Goal: Complete application form

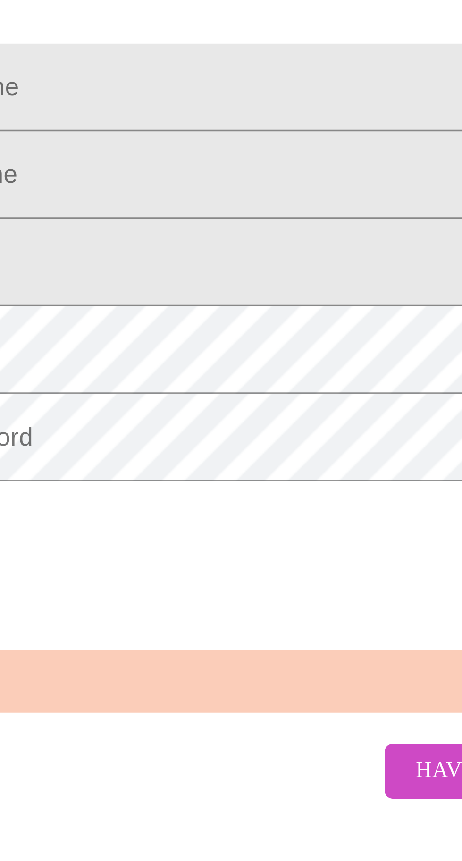
scroll to position [1, 0]
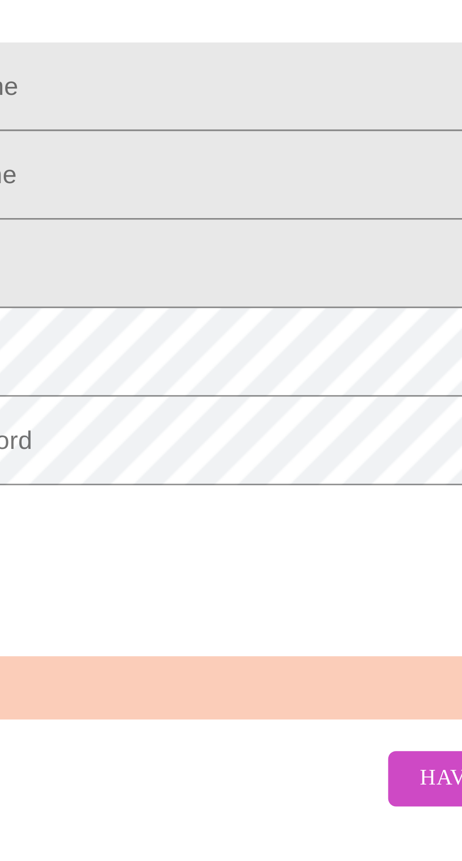
click at [149, 421] on input "Legal First Name" at bounding box center [231, 408] width 436 height 26
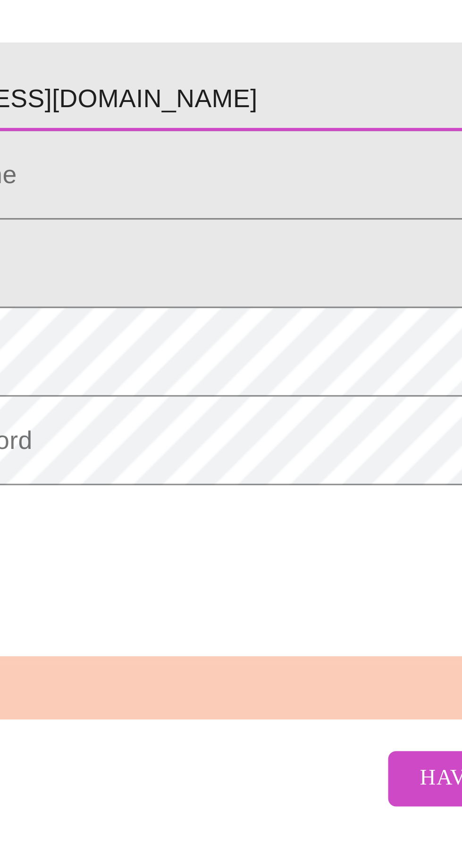
click at [203, 421] on input "[EMAIL_ADDRESS][DOMAIN_NAME]" at bounding box center [231, 408] width 436 height 26
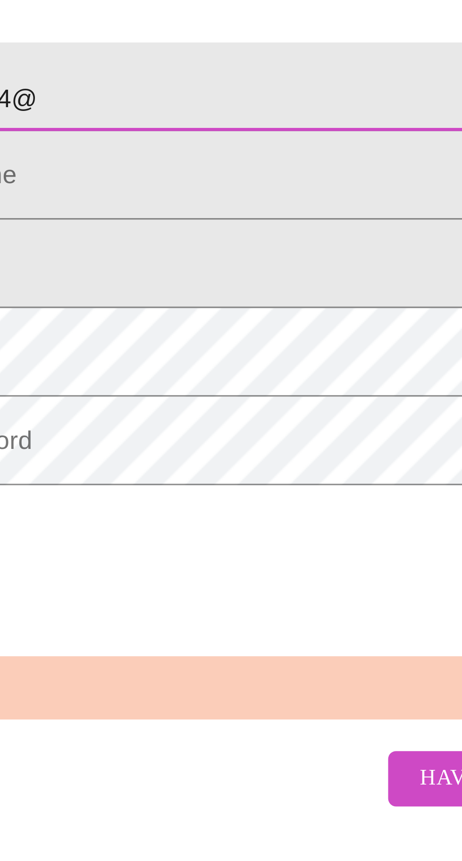
type input "Huxtableallison4"
type input "H"
type input "[PERSON_NAME]"
click at [149, 448] on input "Legal First Name" at bounding box center [231, 434] width 436 height 26
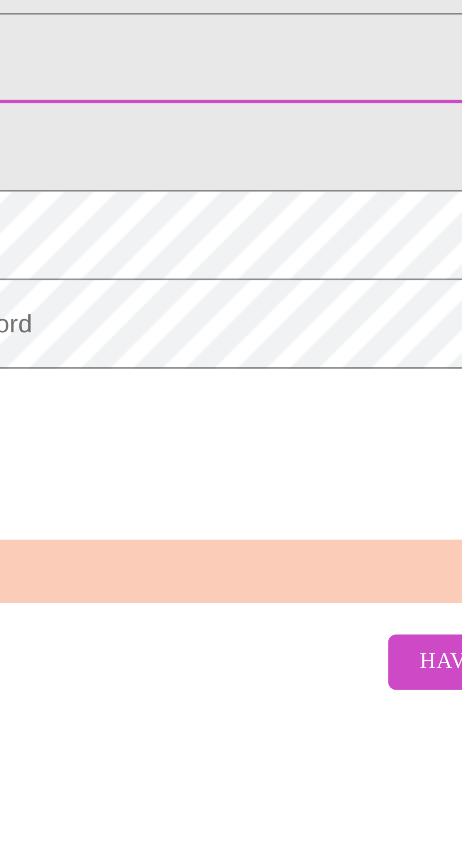
type input "Huxtable"
click at [167, 474] on input "Legal First Name" at bounding box center [231, 461] width 436 height 26
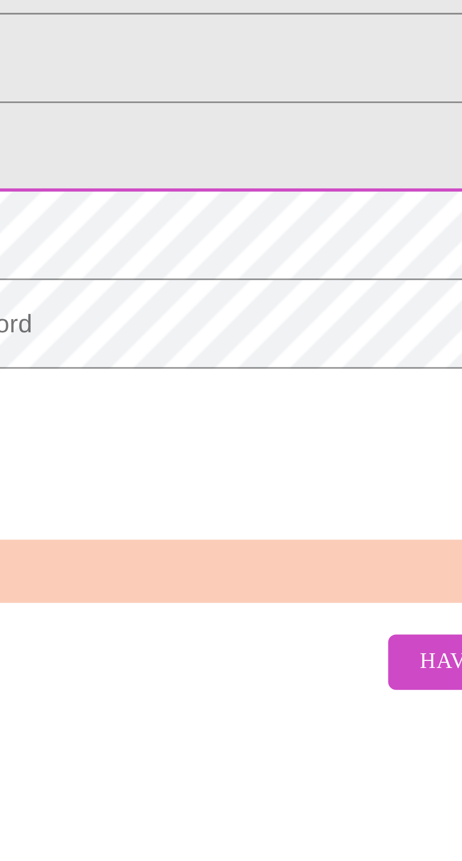
type input "[EMAIL_ADDRESS][DOMAIN_NAME]"
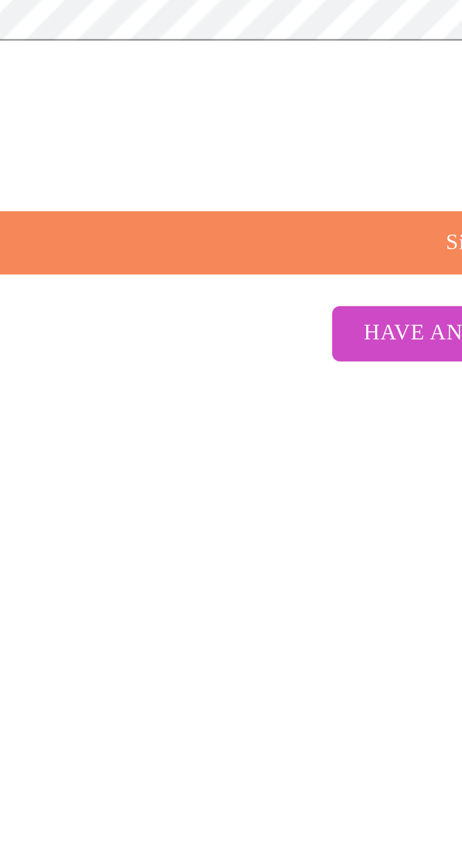
click at [211, 594] on span "Sign Up" at bounding box center [233, 588] width 414 height 12
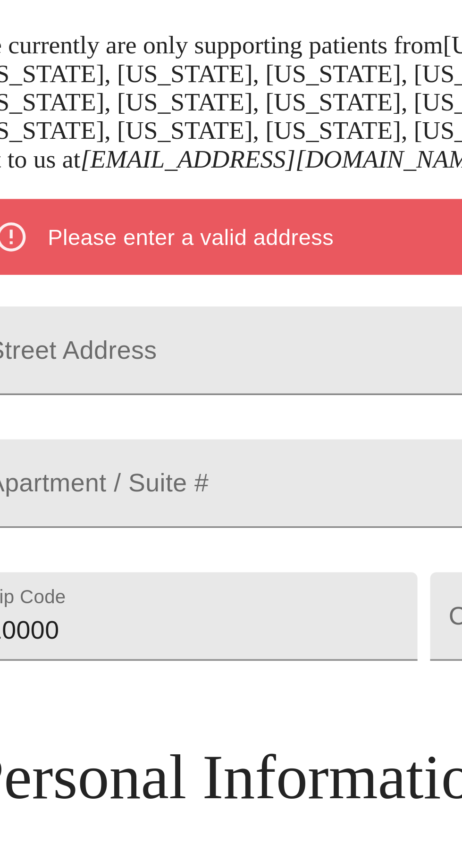
click at [103, 305] on input "Street Address" at bounding box center [230, 292] width 409 height 26
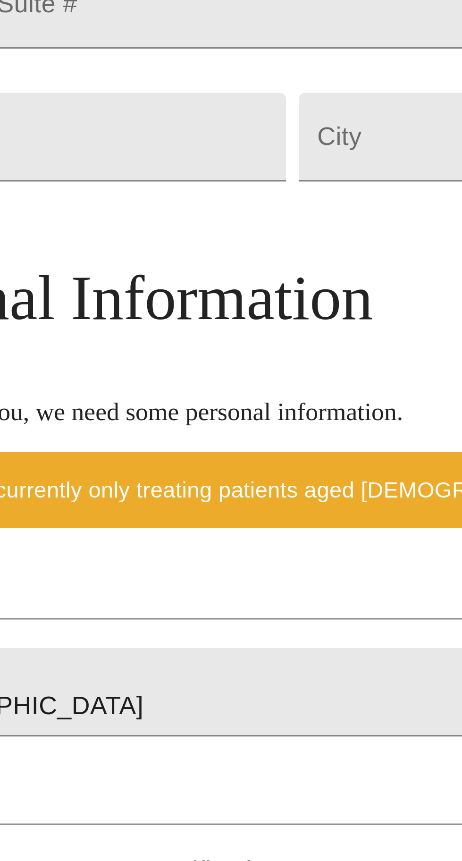
type input "[STREET_ADDRESS]"
click at [147, 385] on input "10000" at bounding box center [93, 371] width 134 height 26
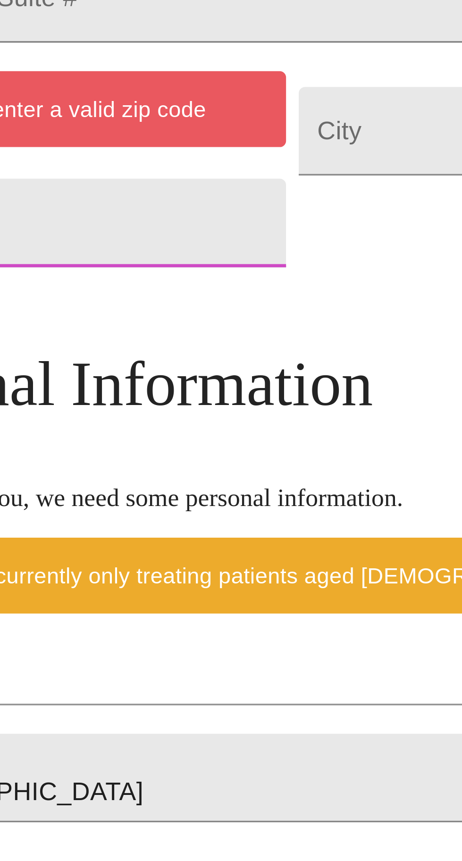
type input "1"
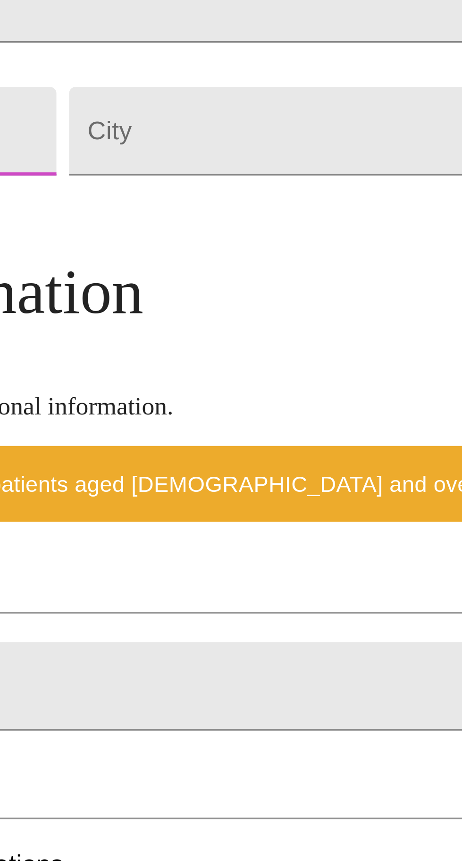
type input "73107"
click at [209, 385] on input "Street Address" at bounding box center [231, 371] width 134 height 26
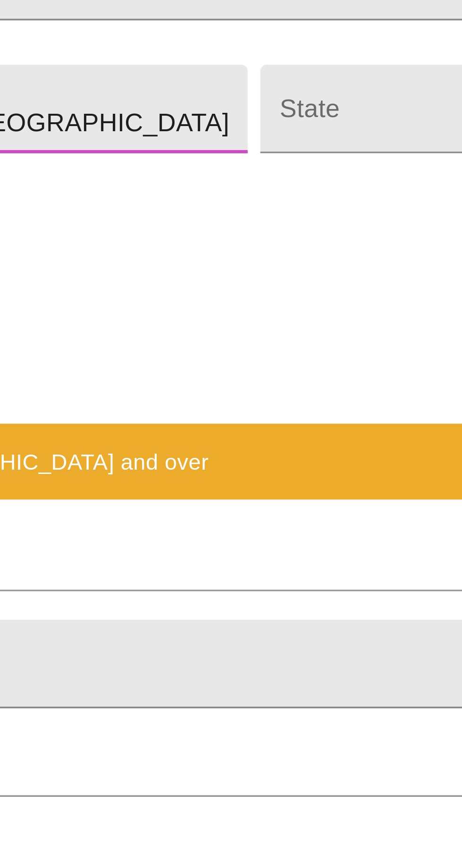
type input "[US_STATE][GEOGRAPHIC_DATA]"
click at [318, 415] on body "MyMenopauseRx Welcome to MyMenopauseRx Since it's your first time here, you'll …" at bounding box center [231, 380] width 454 height 753
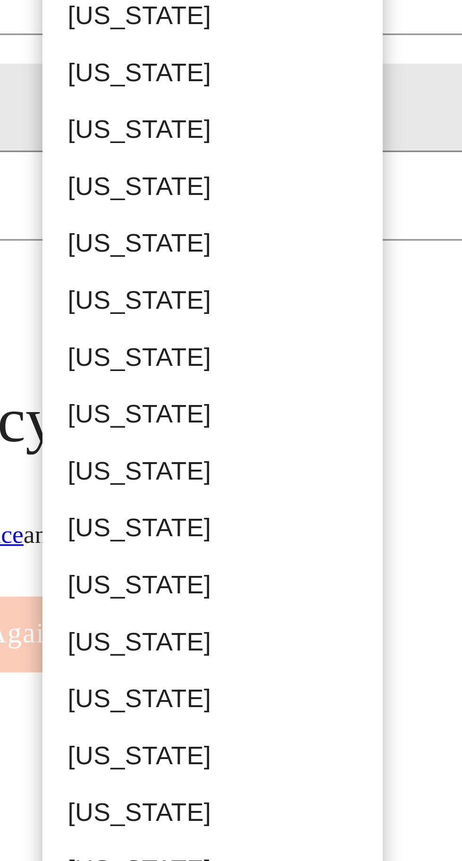
click at [335, 678] on li "[US_STATE]" at bounding box center [336, 679] width 101 height 17
type input "[US_STATE]"
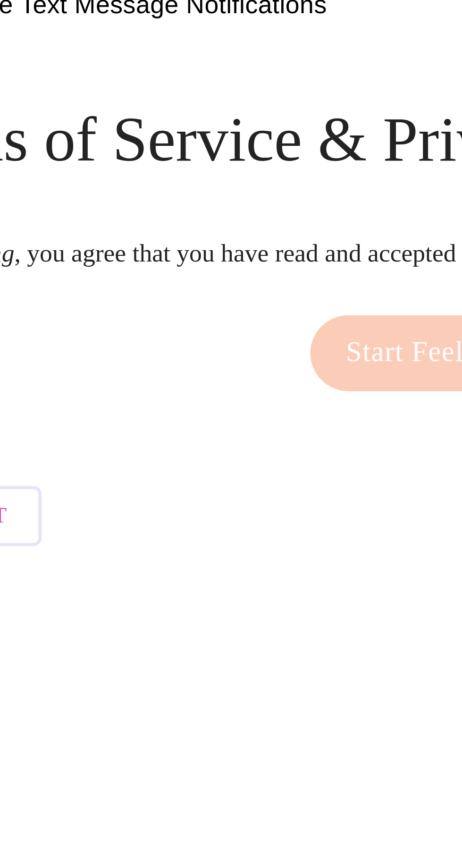
click at [90, 549] on input "(   )    -" at bounding box center [230, 541] width 409 height 15
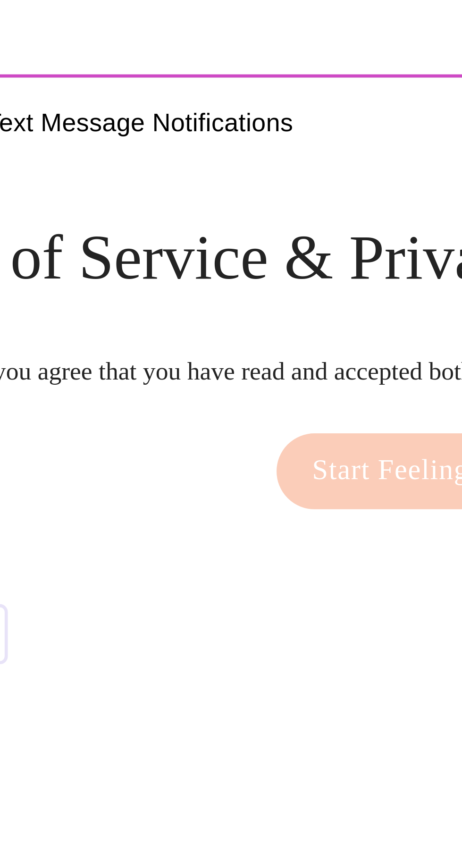
type input "[PHONE_NUMBER]"
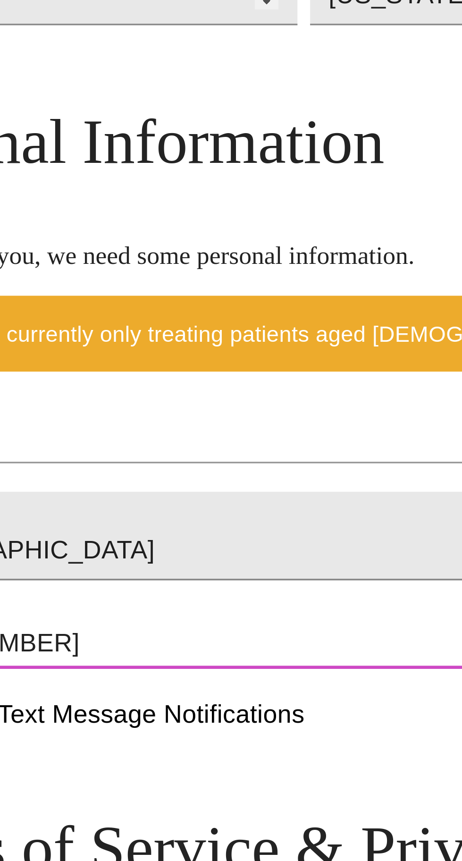
click at [130, 488] on input "[DATE]" at bounding box center [230, 480] width 409 height 15
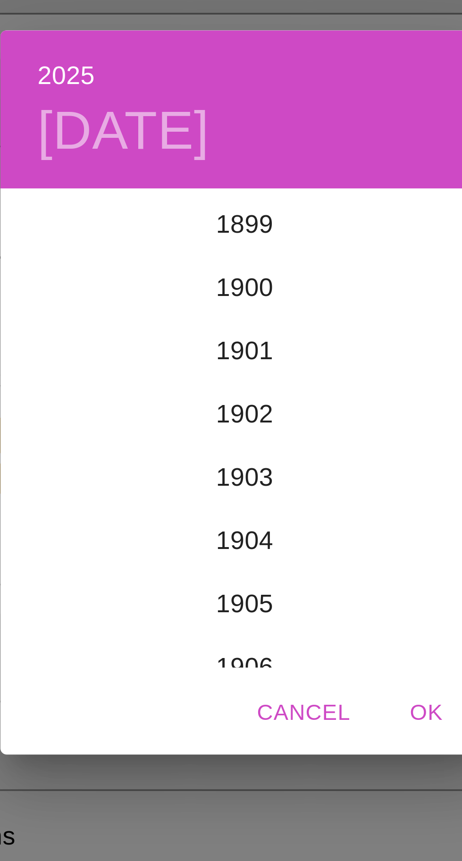
scroll to position [2322, 0]
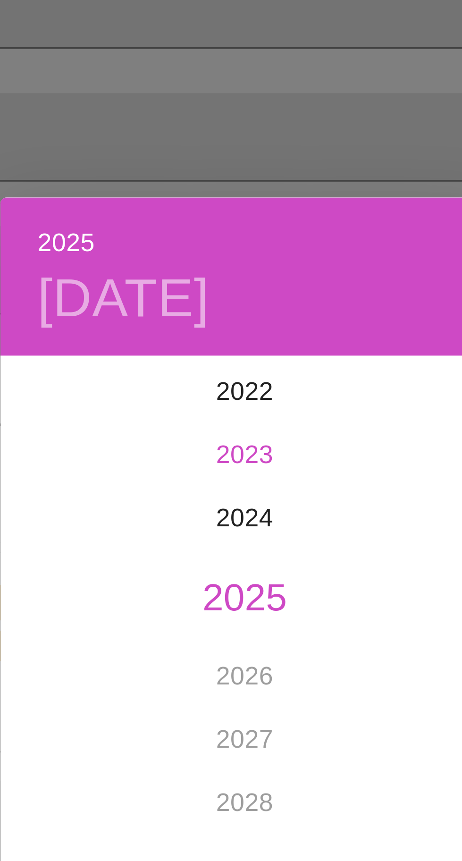
click at [252, 409] on div "2023" at bounding box center [231, 399] width 146 height 19
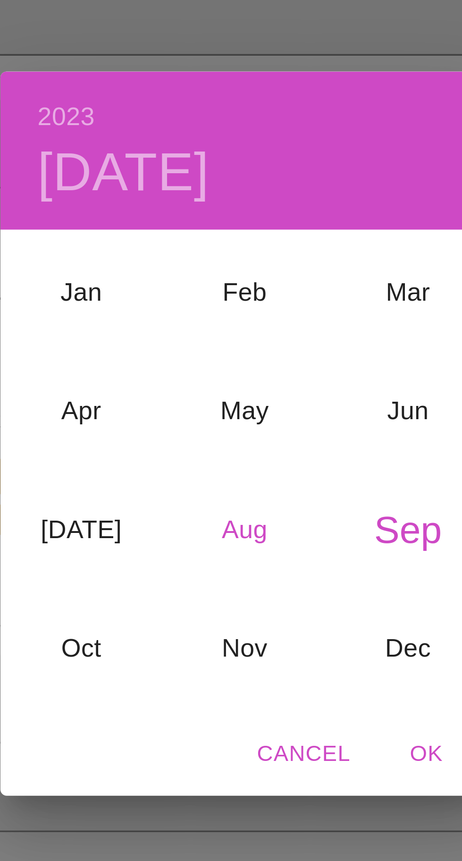
click at [236, 477] on div "Aug" at bounding box center [231, 459] width 49 height 35
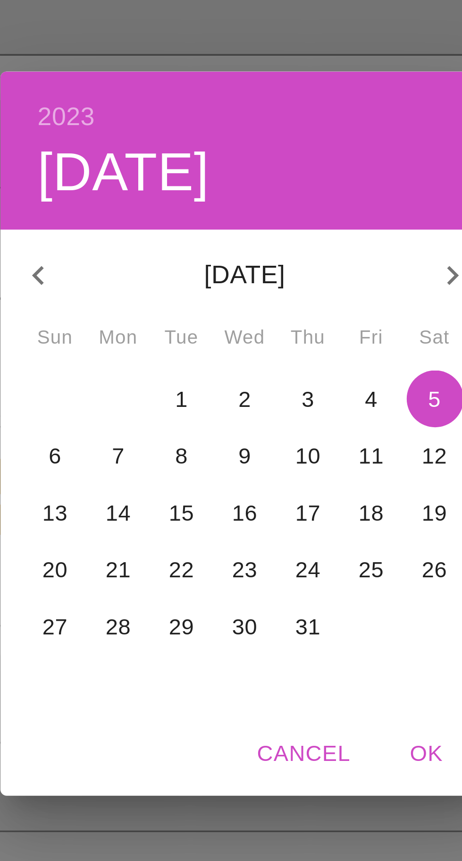
click at [248, 476] on p "24" at bounding box center [250, 470] width 8 height 9
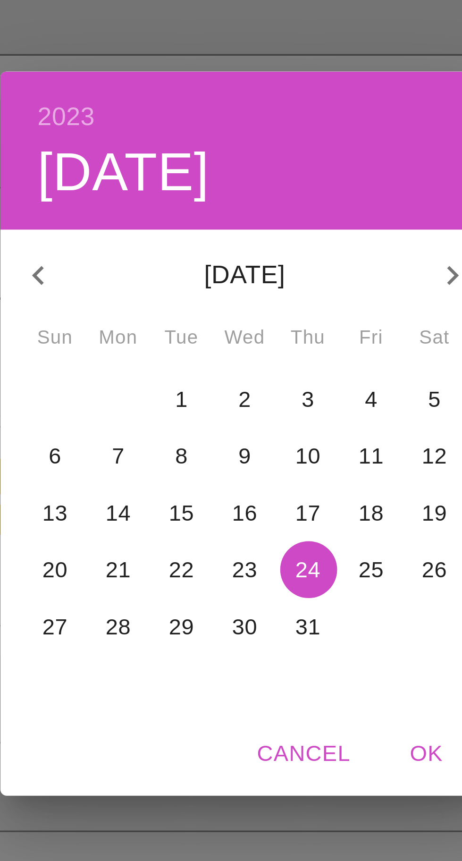
click at [181, 343] on h6 "2023" at bounding box center [177, 335] width 17 height 13
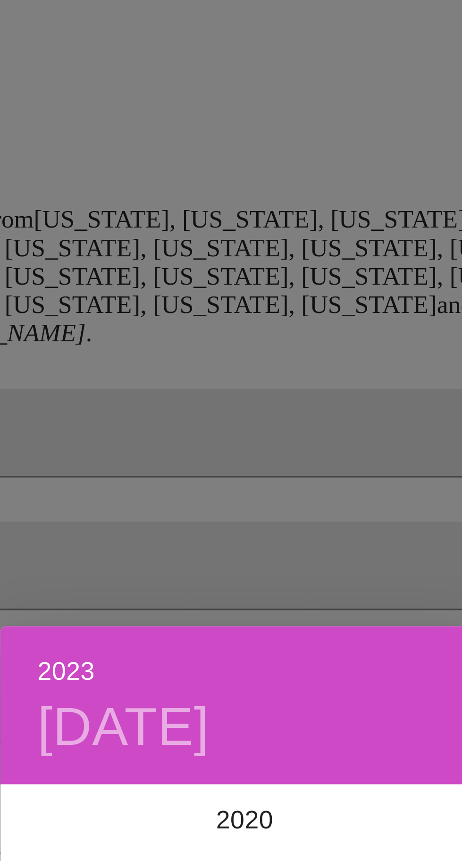
scroll to position [0, 0]
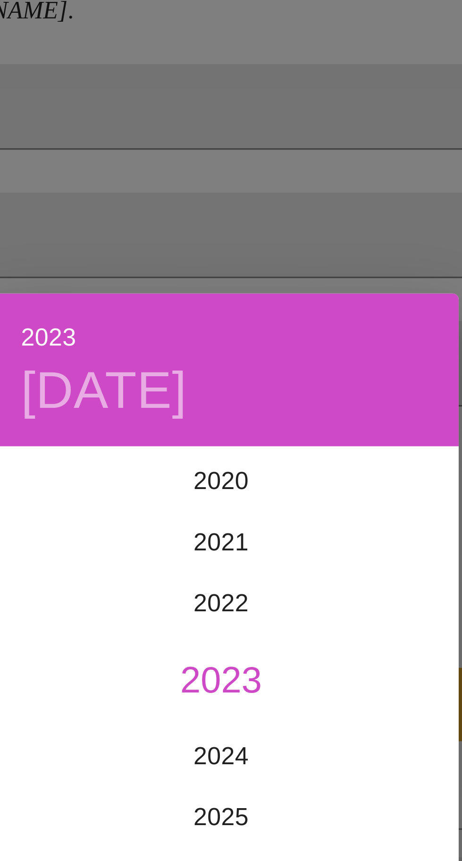
click at [266, 338] on div "2023 [DATE] 1900 1901 1902 1903 1904 1905 1906 1907 1908 1909 1910 1911 1912 19…" at bounding box center [231, 430] width 462 height 861
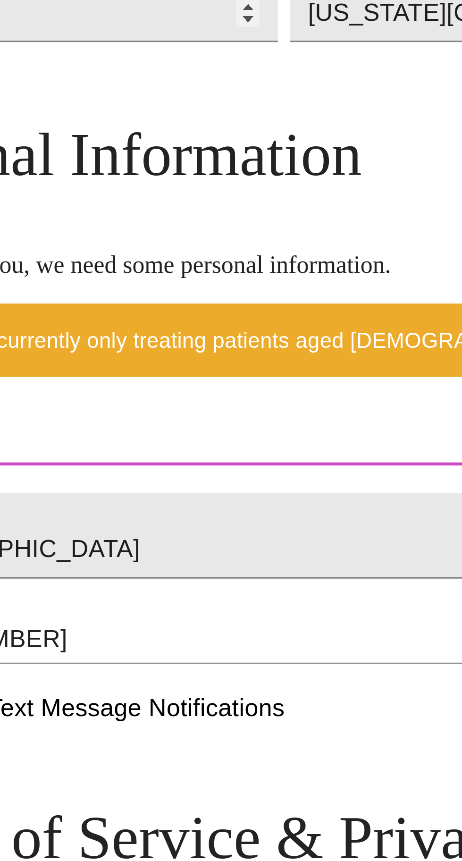
click at [128, 488] on input "[DATE]" at bounding box center [230, 480] width 409 height 15
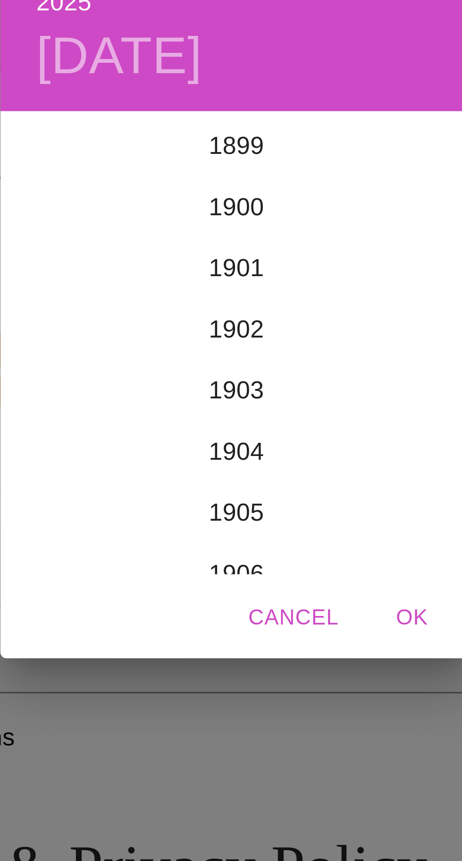
scroll to position [2322, 0]
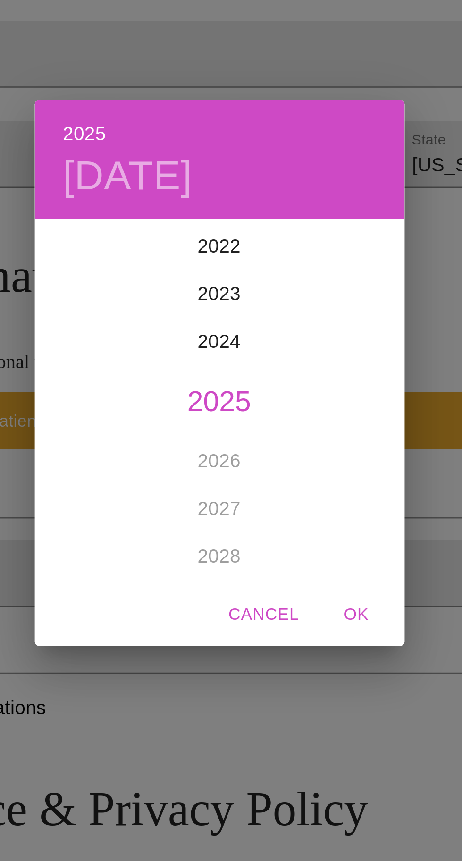
click at [252, 532] on button "Cancel" at bounding box center [248, 525] width 35 height 17
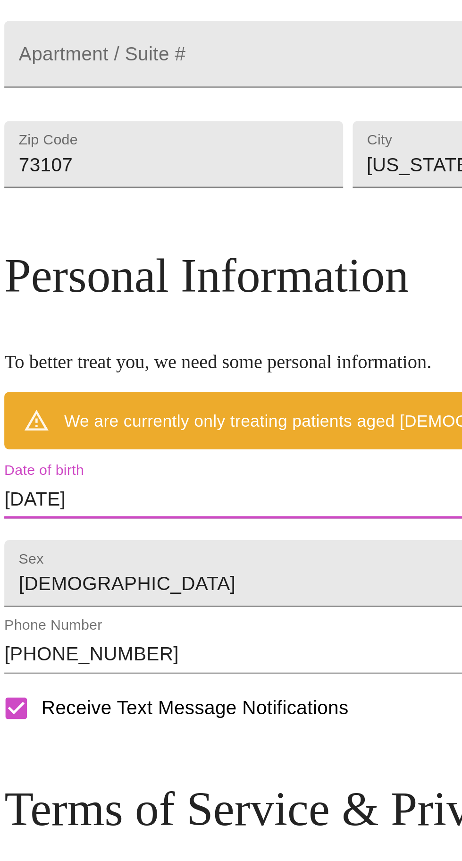
click at [134, 488] on input "[DATE]" at bounding box center [230, 480] width 409 height 15
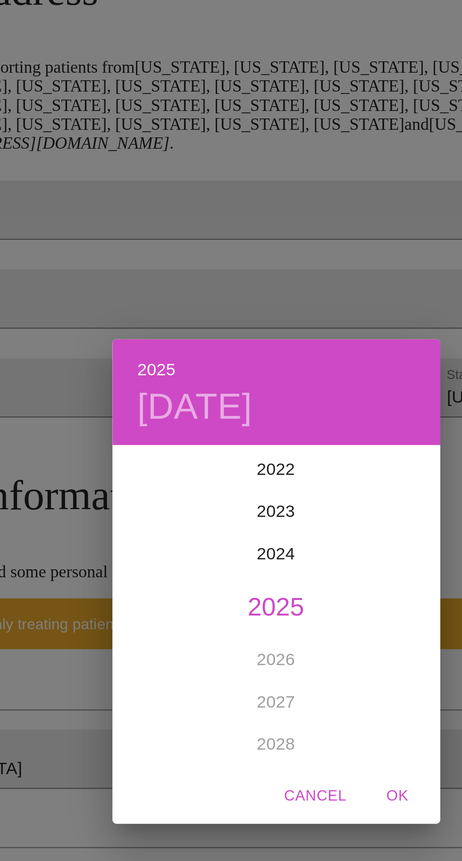
click at [261, 532] on span "Cancel" at bounding box center [249, 526] width 28 height 12
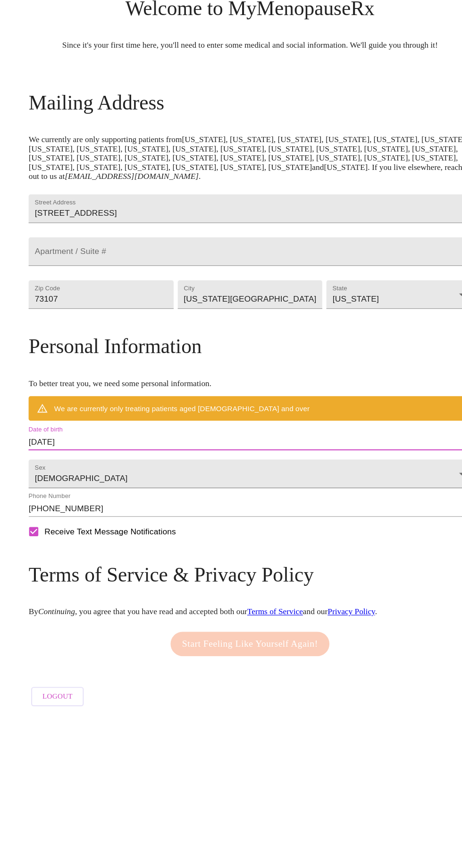
scroll to position [0, 0]
